Goal: Find specific page/section: Find specific page/section

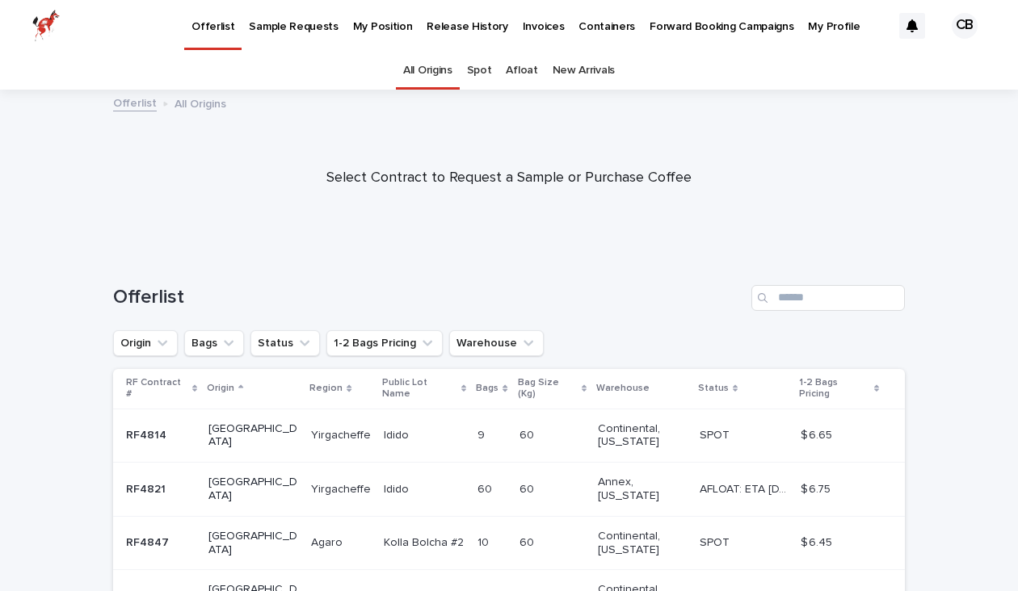
click at [476, 61] on link "Spot" at bounding box center [479, 71] width 25 height 38
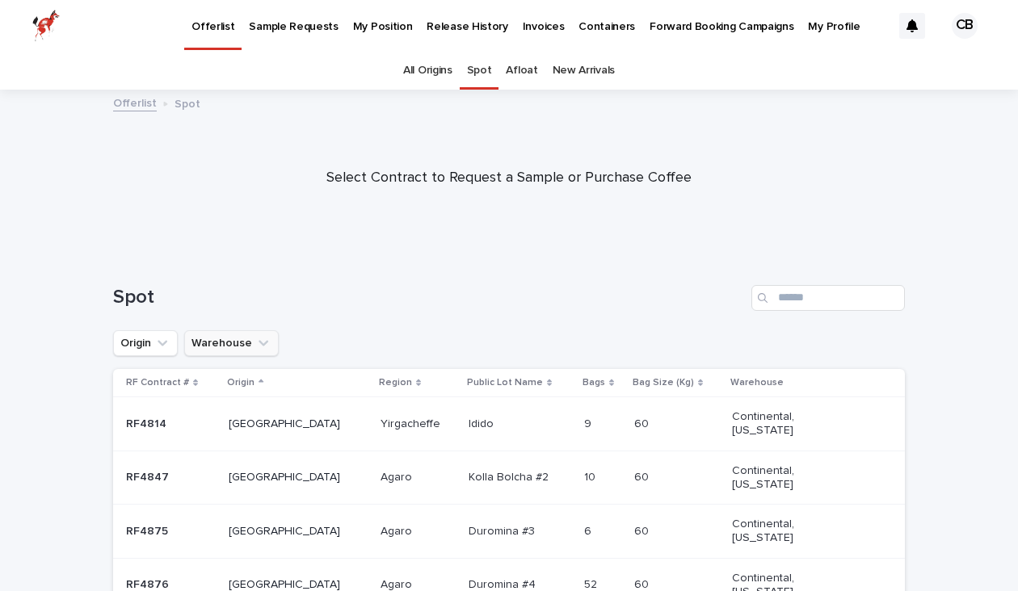
click at [259, 338] on icon "Warehouse" at bounding box center [263, 343] width 16 height 16
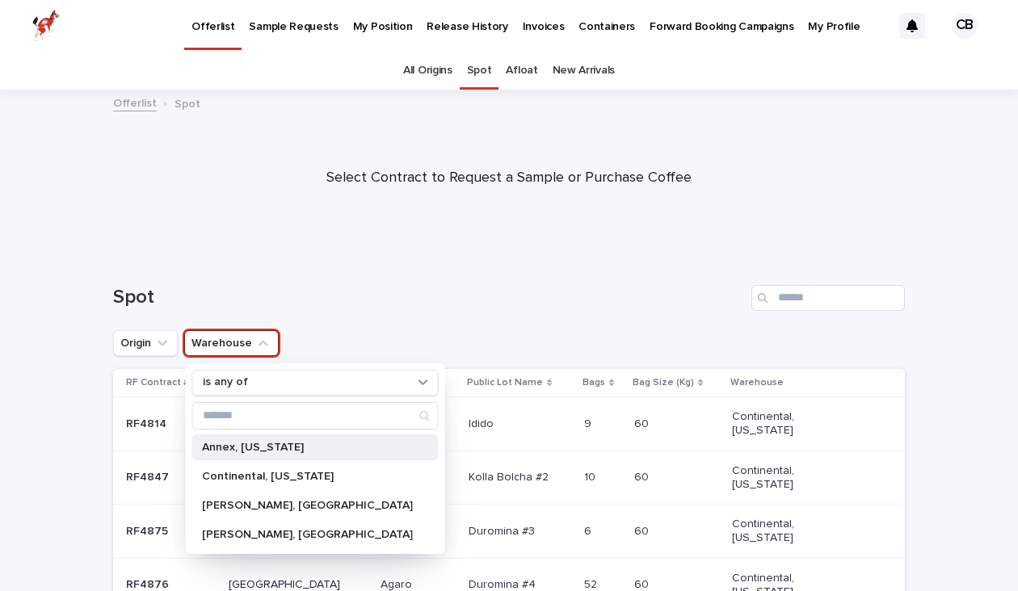
click at [238, 450] on p "Annex, [US_STATE]" at bounding box center [307, 447] width 211 height 11
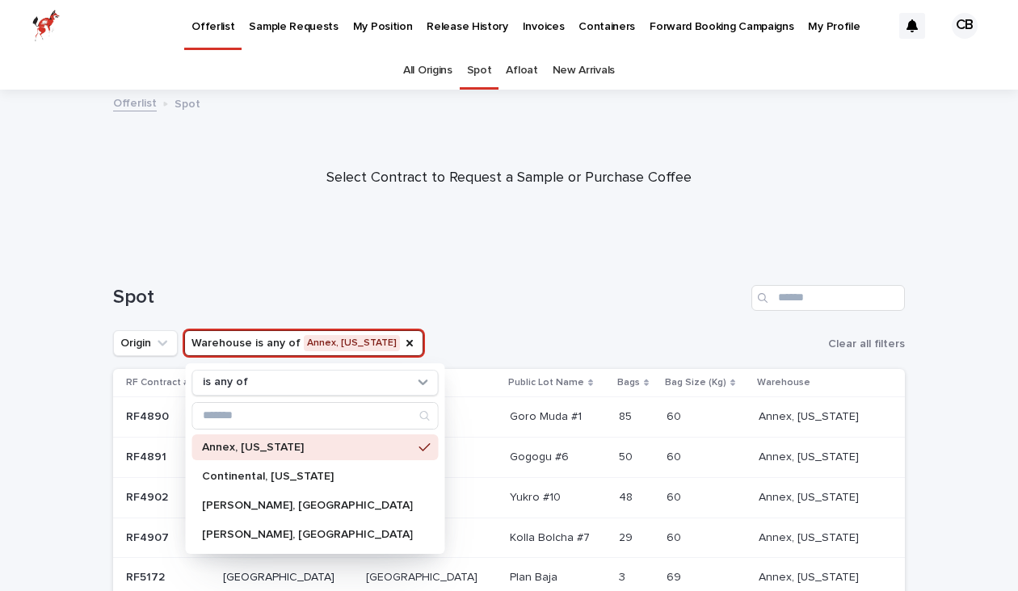
click at [333, 251] on div at bounding box center [509, 171] width 1018 height 162
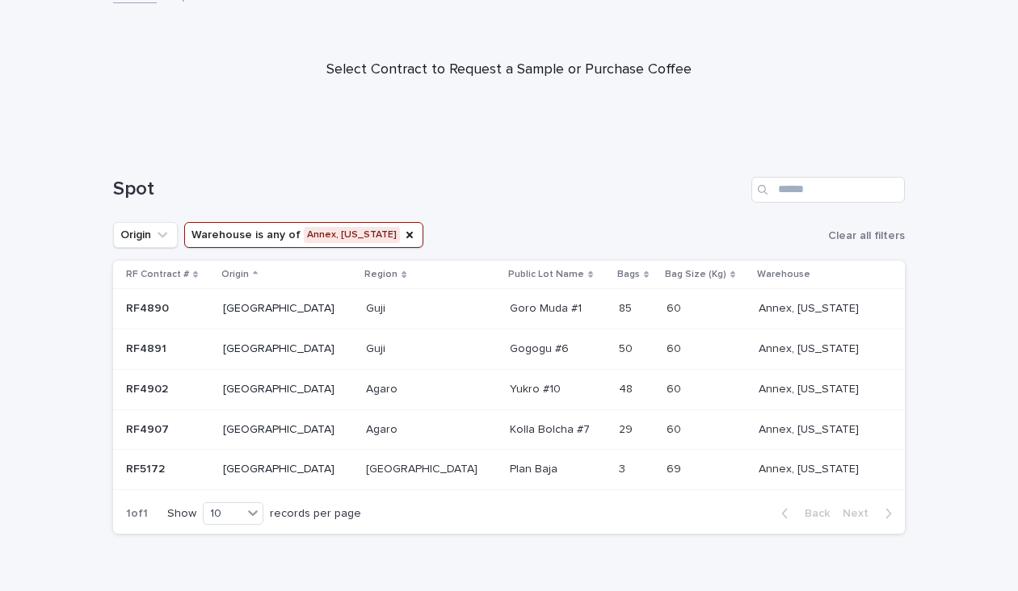
scroll to position [111, 0]
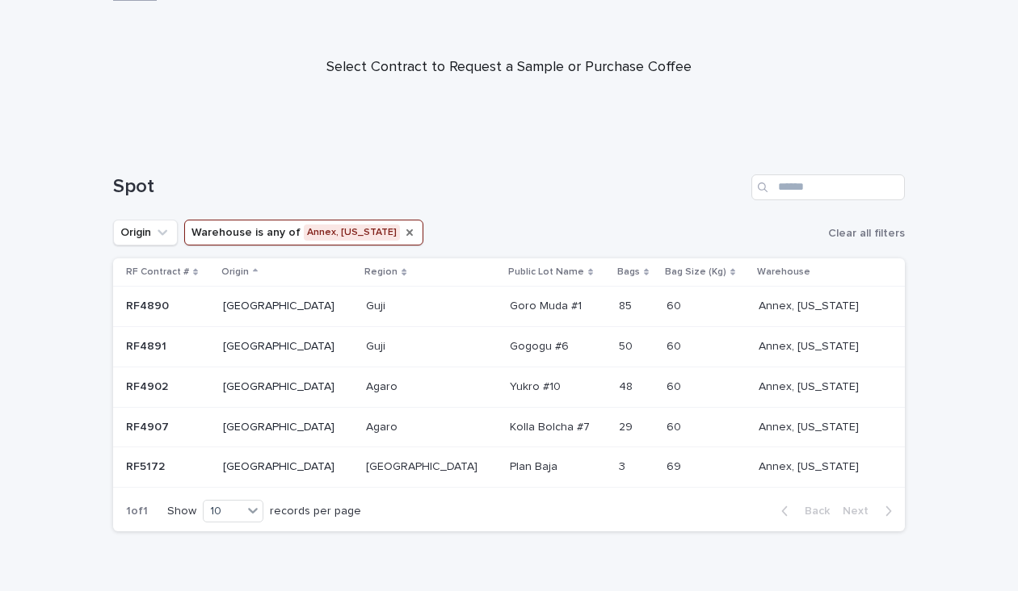
click at [403, 232] on icon "Warehouse" at bounding box center [409, 232] width 13 height 13
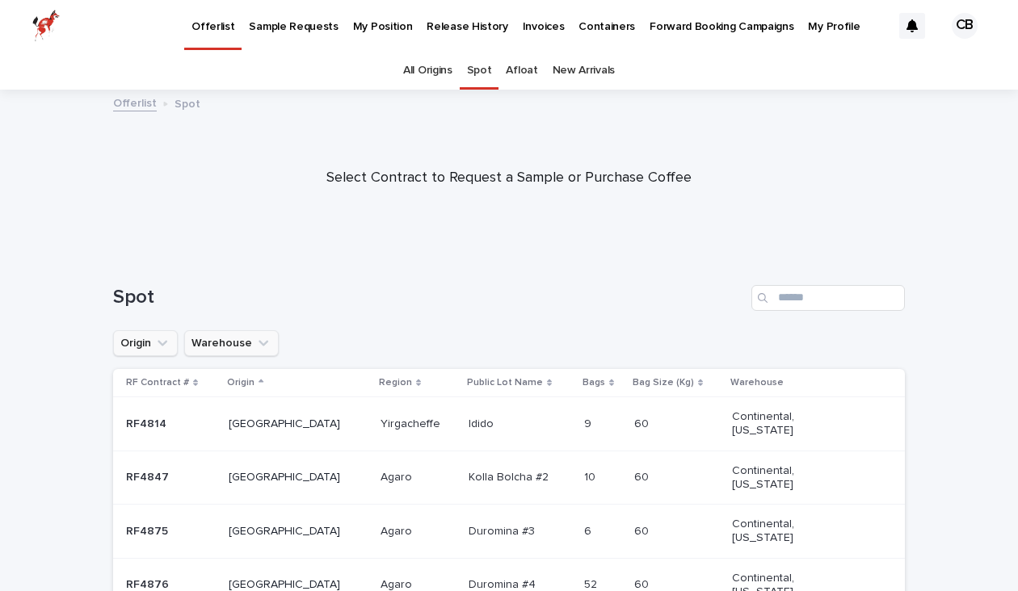
click at [132, 353] on button "Origin" at bounding box center [145, 343] width 65 height 26
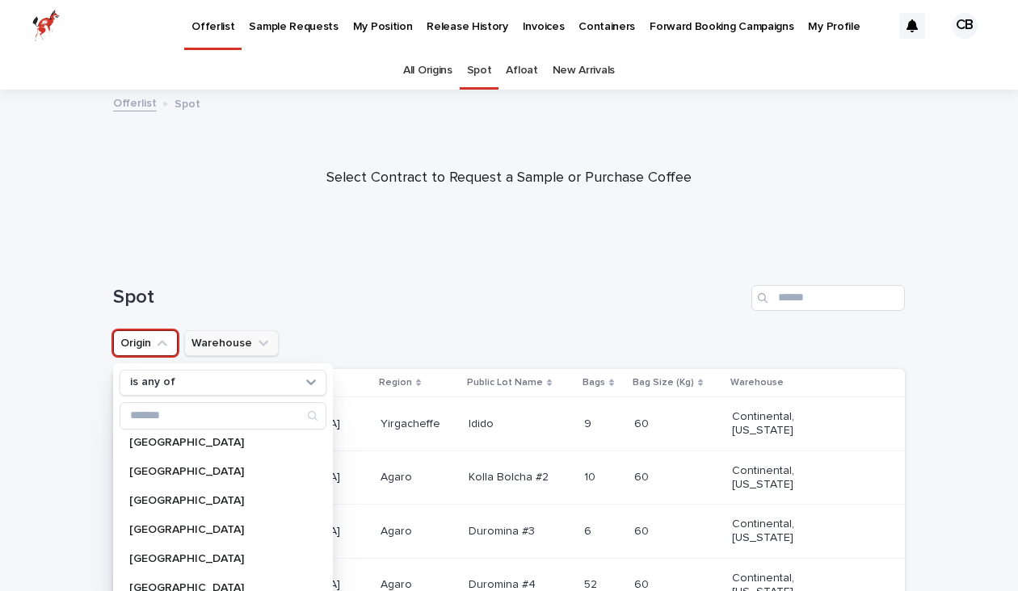
scroll to position [119, 0]
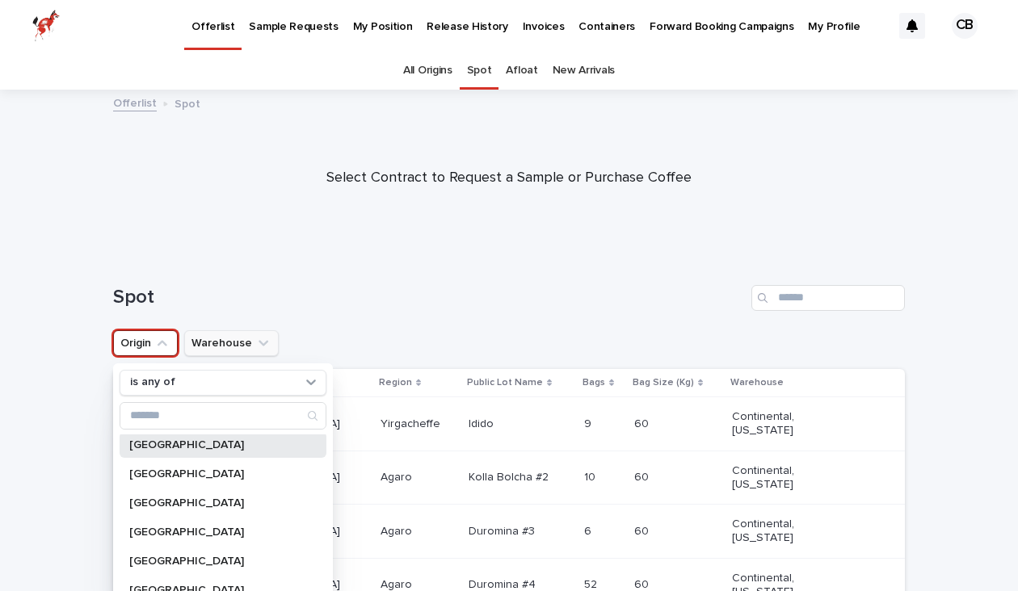
click at [154, 453] on div "[GEOGRAPHIC_DATA]" at bounding box center [223, 445] width 207 height 26
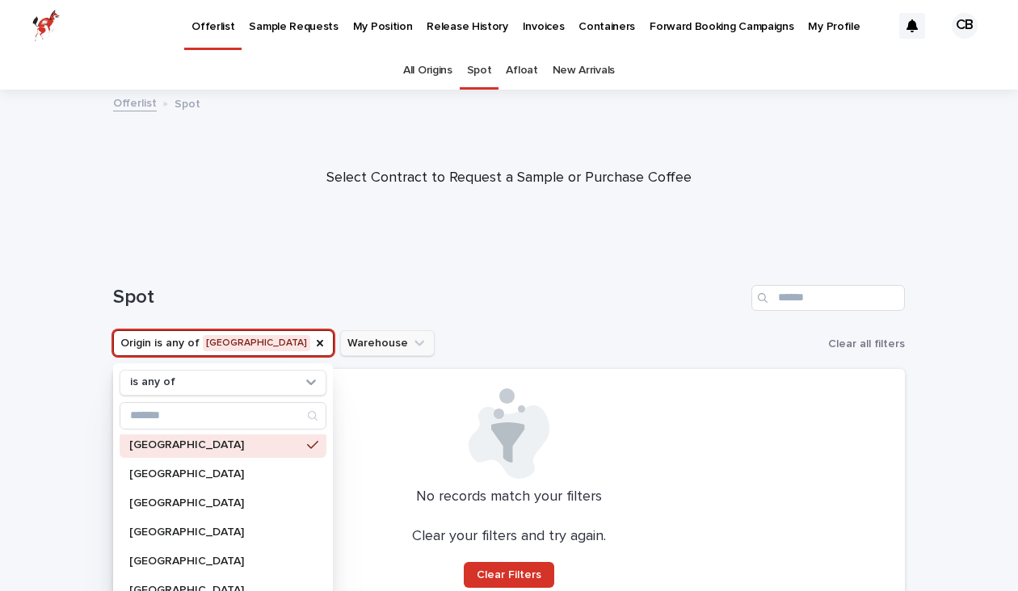
click at [291, 264] on div "Spot" at bounding box center [508, 292] width 791 height 78
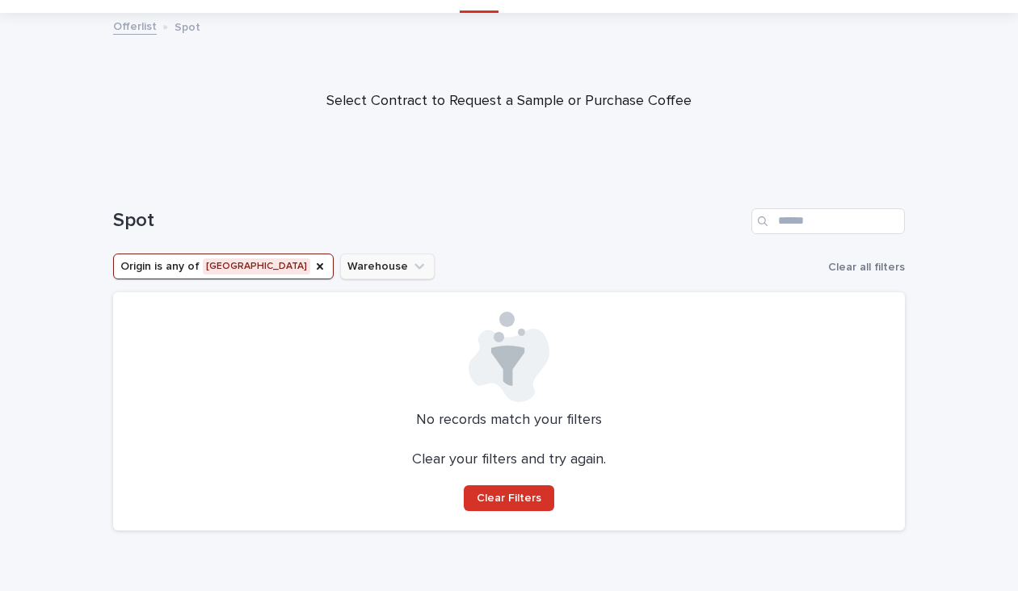
scroll to position [87, 0]
